Goal: Navigation & Orientation: Find specific page/section

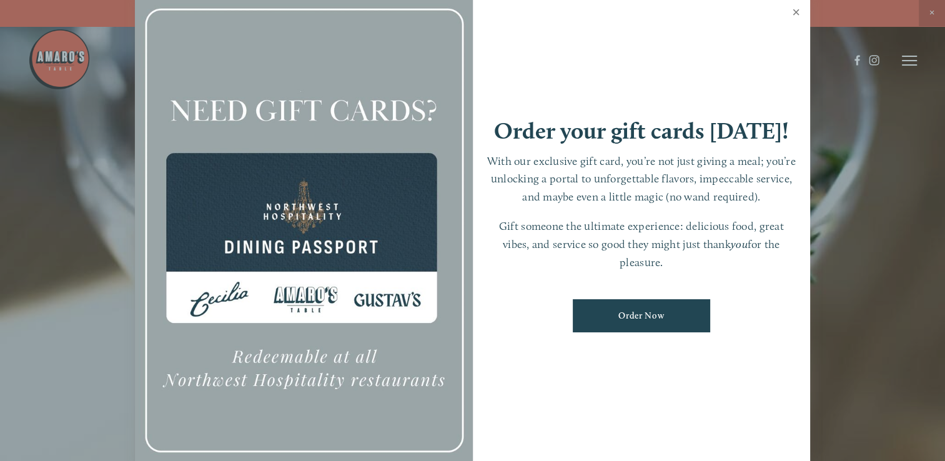
click at [799, 11] on link "Close" at bounding box center [796, 13] width 24 height 35
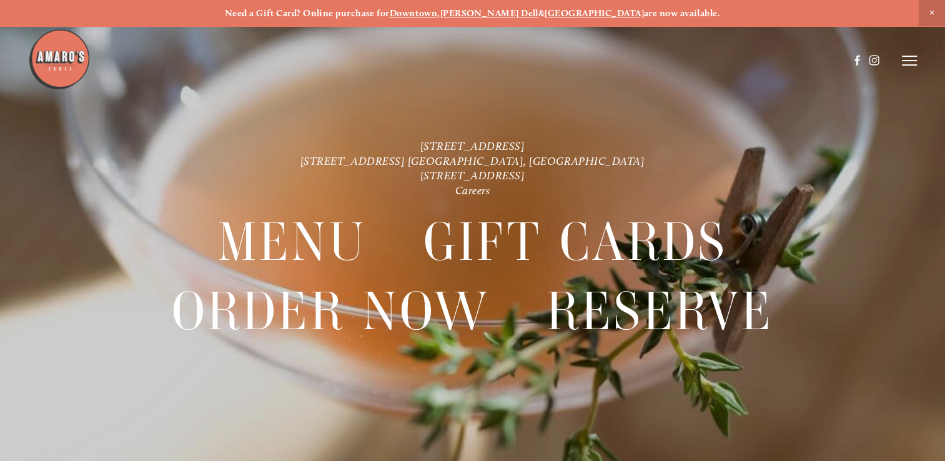
click at [910, 54] on header "Menu Order Now Visit Gallery 0" at bounding box center [472, 60] width 889 height 121
click at [909, 61] on line at bounding box center [909, 61] width 15 height 0
click at [762, 58] on span "Visit" at bounding box center [764, 60] width 18 height 11
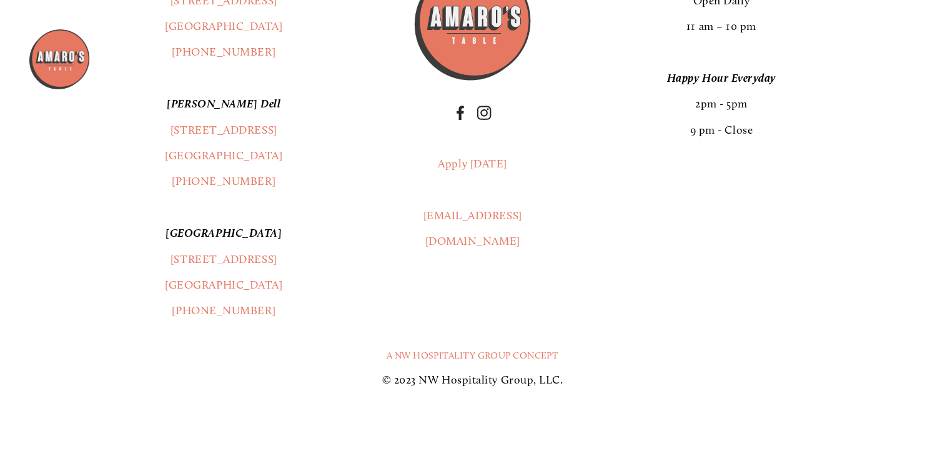
scroll to position [2932, 0]
